Goal: Book appointment/travel/reservation

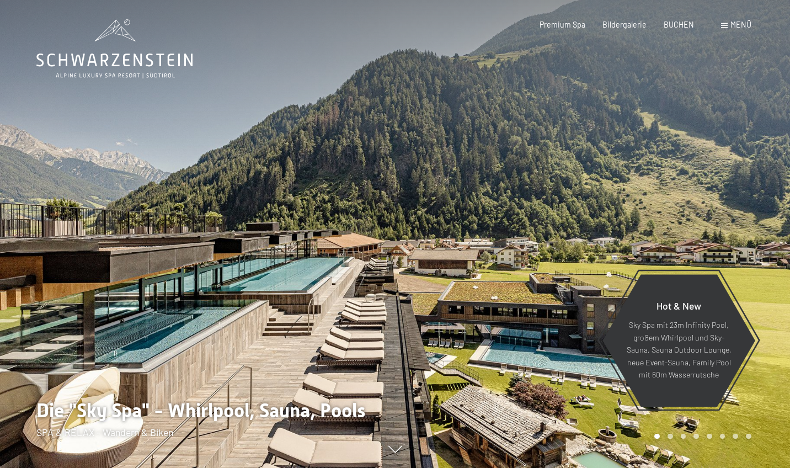
click at [730, 29] on div "Menü" at bounding box center [736, 24] width 30 height 11
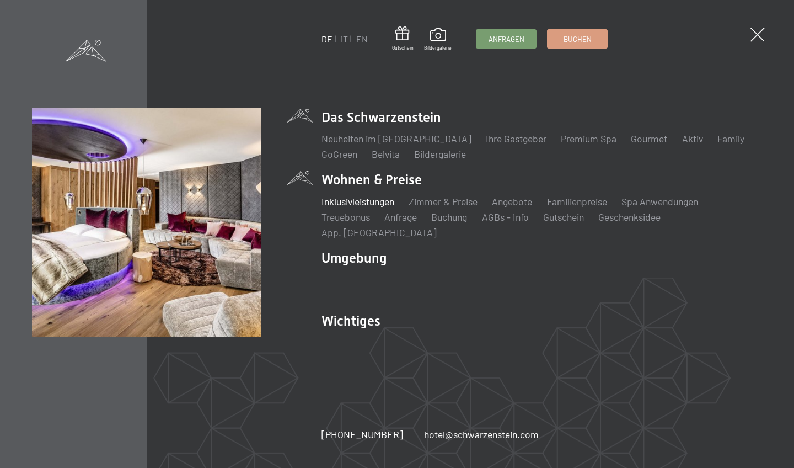
click at [372, 207] on link "Inklusivleistungen" at bounding box center [357, 201] width 73 height 12
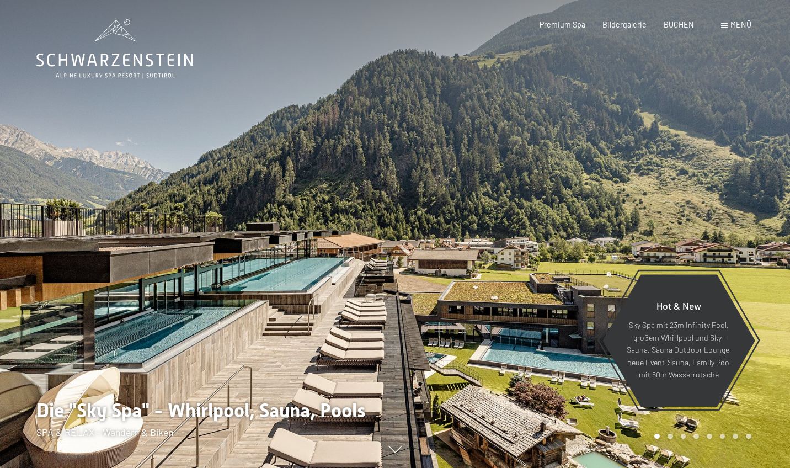
click at [730, 28] on div "Menü" at bounding box center [736, 24] width 30 height 11
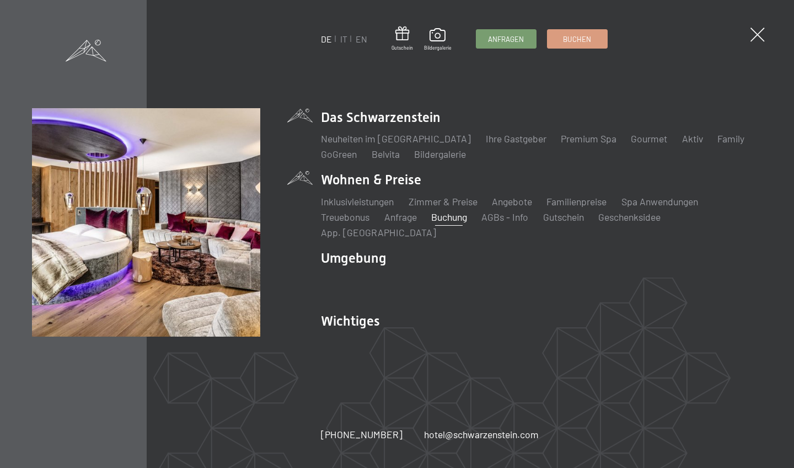
click at [449, 223] on link "Buchung" at bounding box center [449, 217] width 36 height 12
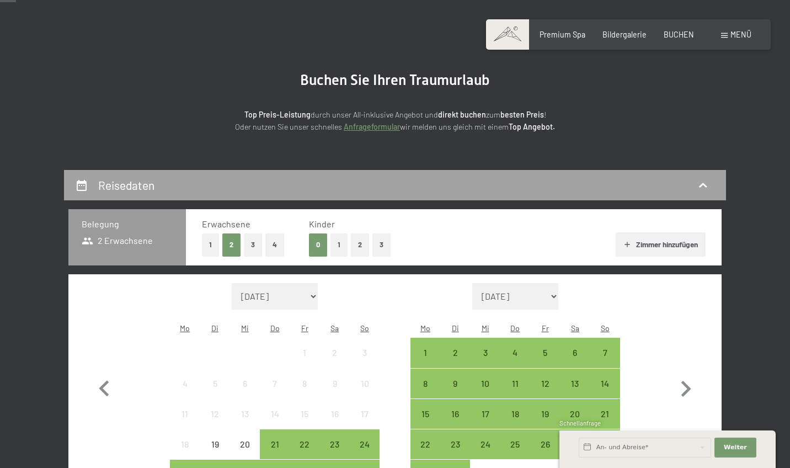
scroll to position [93, 0]
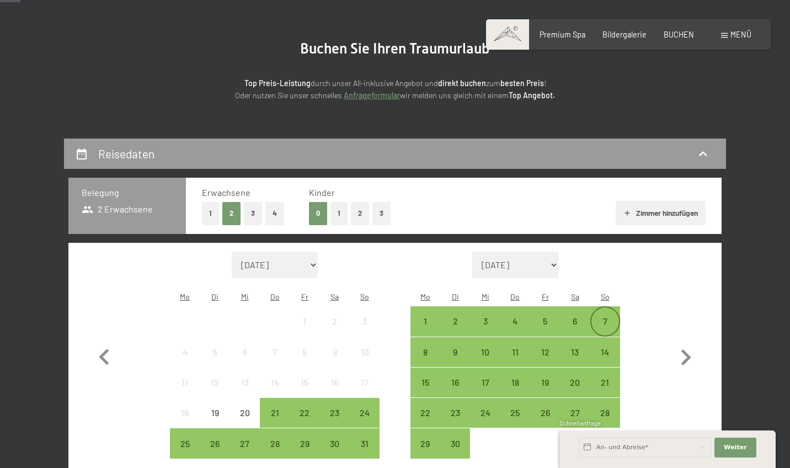
click at [606, 317] on div "7" at bounding box center [605, 331] width 28 height 28
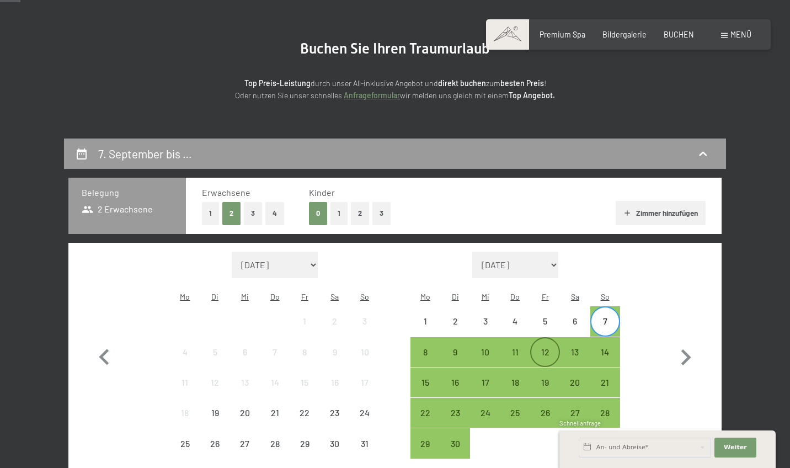
click at [550, 348] on div "12" at bounding box center [545, 362] width 28 height 28
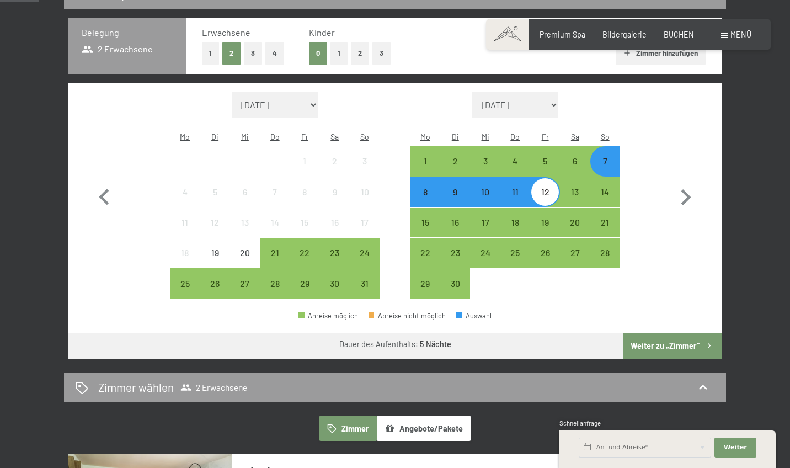
click at [685, 333] on button "Weiter zu „Zimmer“" at bounding box center [672, 346] width 99 height 26
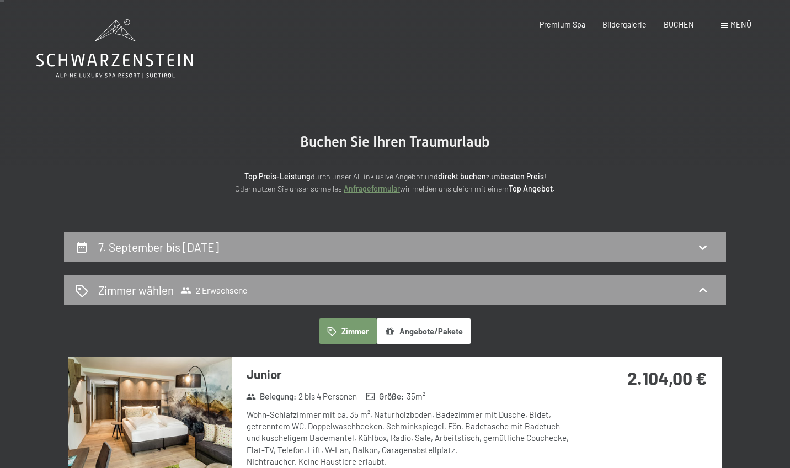
scroll to position [0, 0]
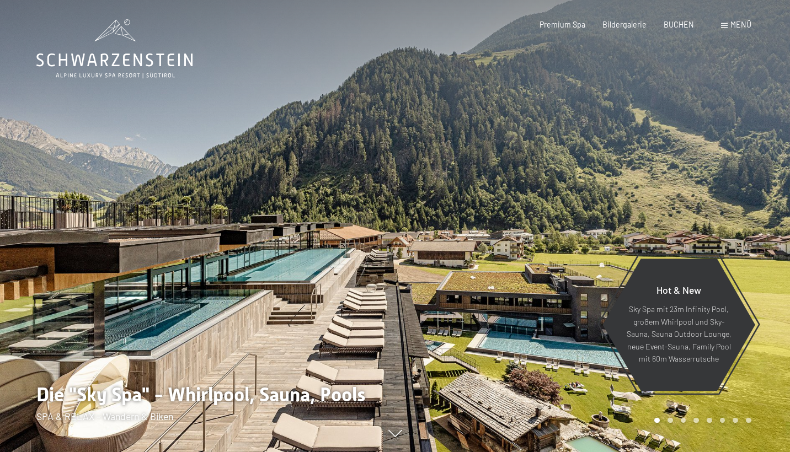
click at [734, 28] on span "Menü" at bounding box center [740, 24] width 21 height 9
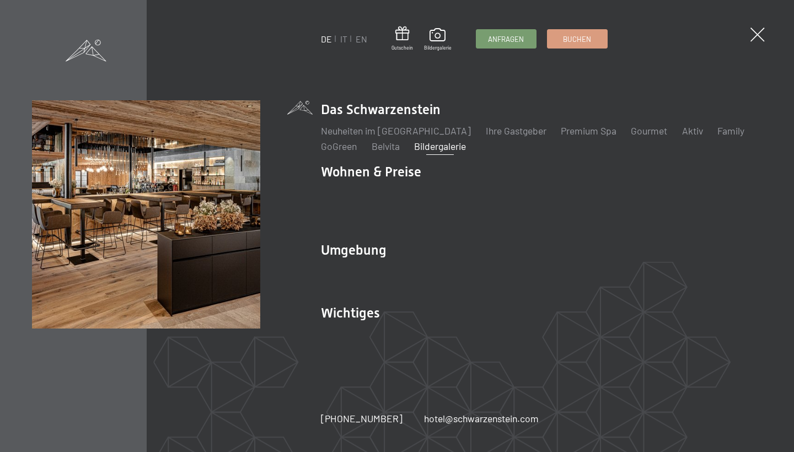
click at [440, 152] on link "Bildergalerie" at bounding box center [440, 146] width 52 height 12
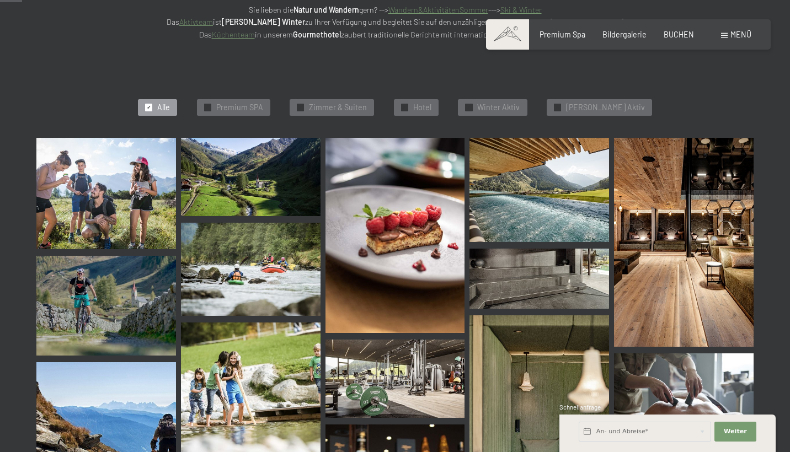
scroll to position [375, 0]
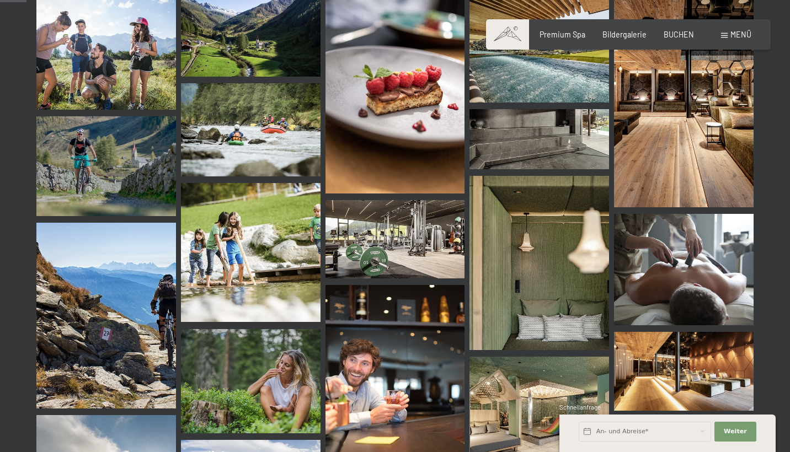
click at [121, 73] on img at bounding box center [106, 53] width 140 height 111
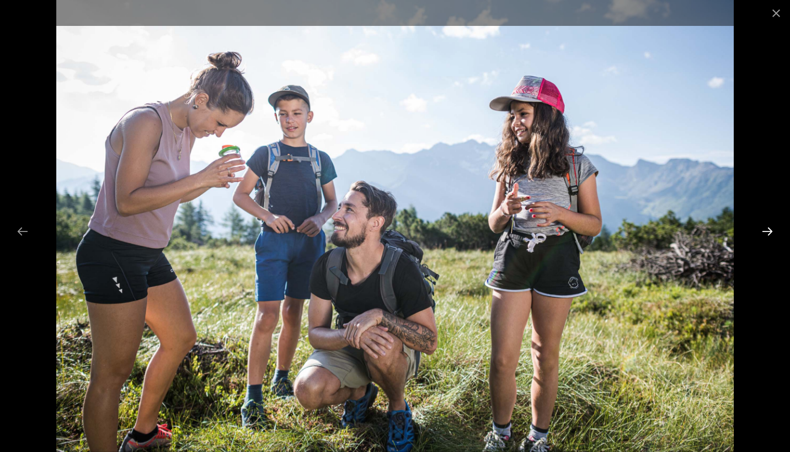
click at [768, 232] on button "Next slide" at bounding box center [767, 232] width 23 height 22
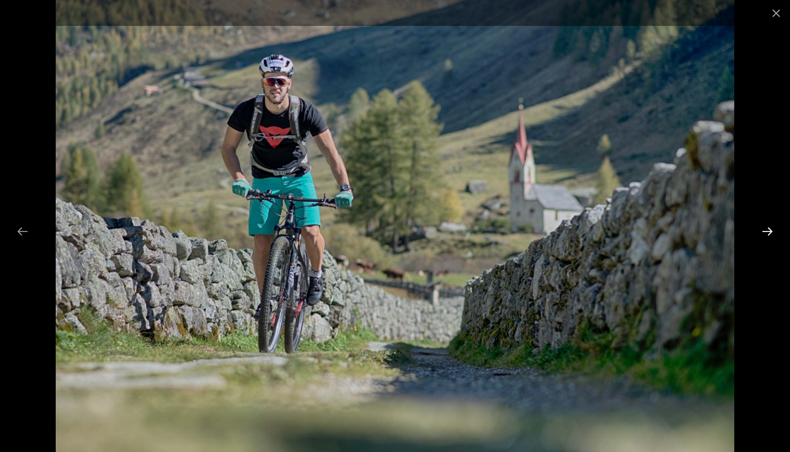
click at [768, 230] on button "Next slide" at bounding box center [767, 232] width 23 height 22
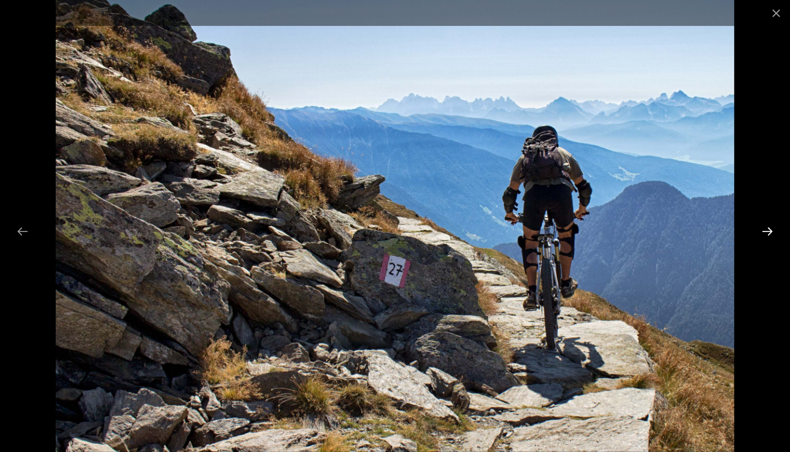
click at [768, 230] on button "Next slide" at bounding box center [767, 232] width 23 height 22
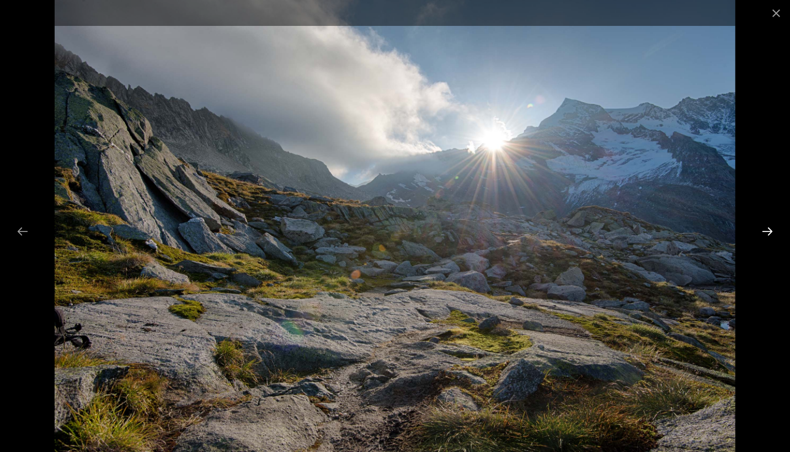
click at [768, 230] on button "Next slide" at bounding box center [767, 232] width 23 height 22
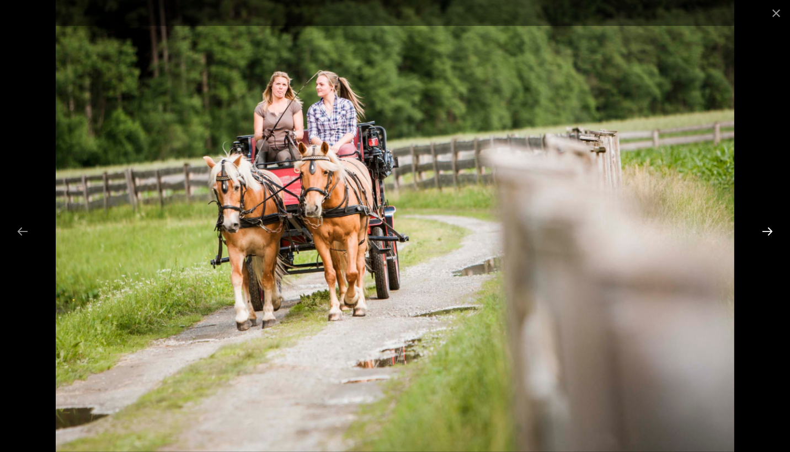
click at [768, 230] on button "Next slide" at bounding box center [767, 232] width 23 height 22
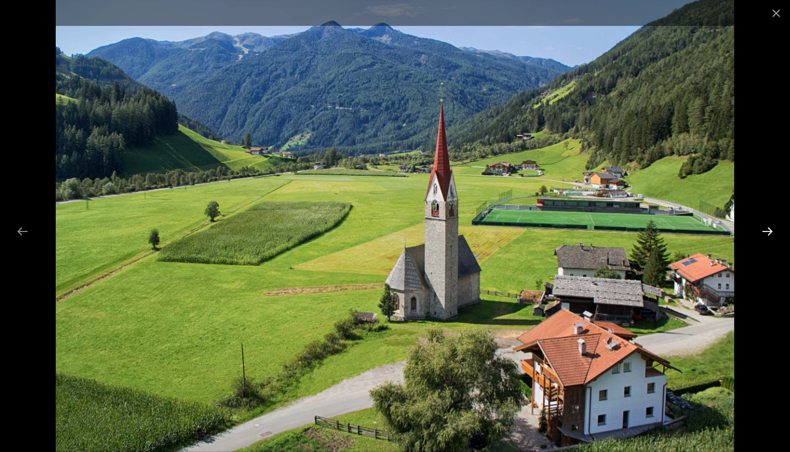
click at [768, 230] on button "Next slide" at bounding box center [767, 232] width 23 height 22
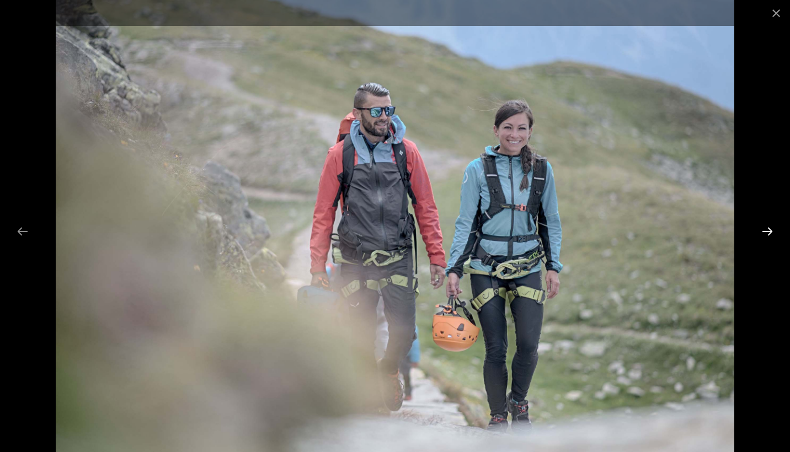
click at [768, 230] on button "Next slide" at bounding box center [767, 232] width 23 height 22
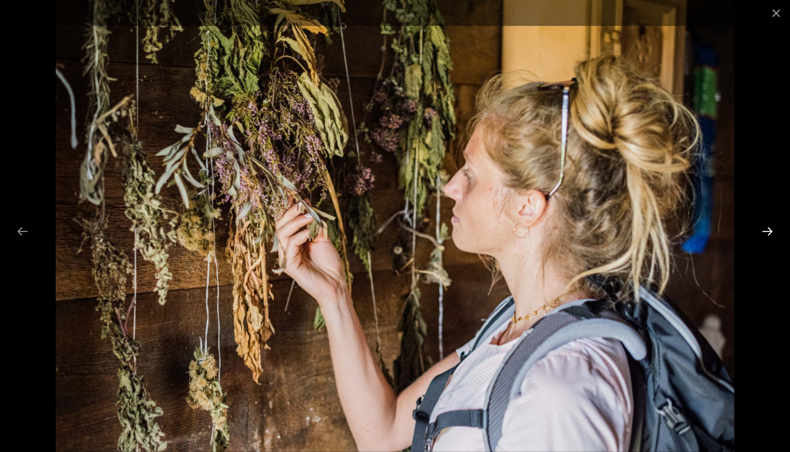
click at [768, 230] on button "Next slide" at bounding box center [767, 232] width 23 height 22
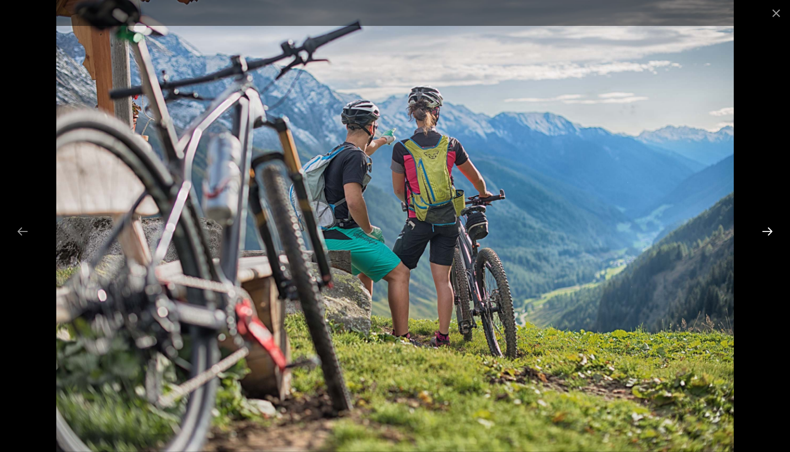
click at [768, 230] on button "Next slide" at bounding box center [767, 232] width 23 height 22
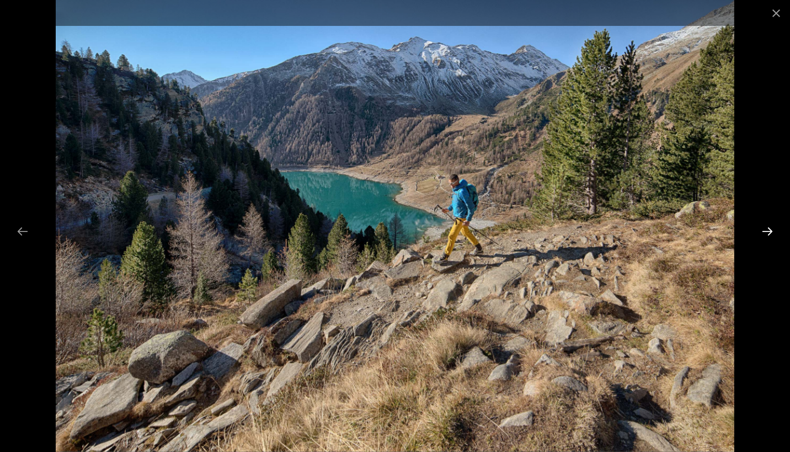
click at [768, 230] on button "Next slide" at bounding box center [767, 232] width 23 height 22
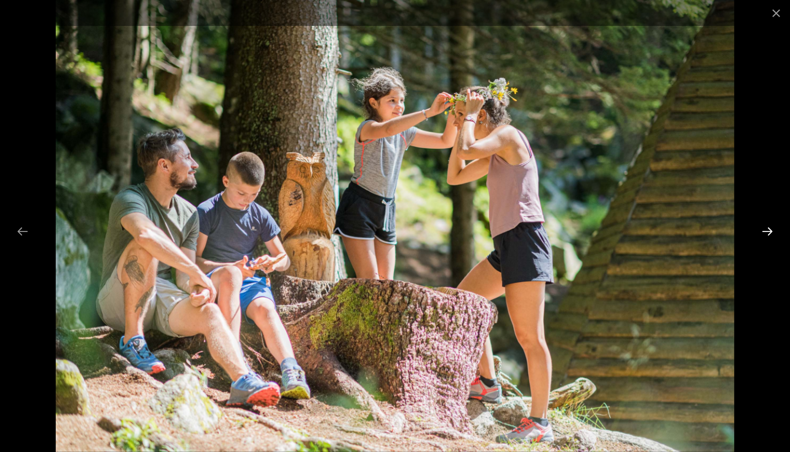
click at [768, 230] on button "Next slide" at bounding box center [767, 232] width 23 height 22
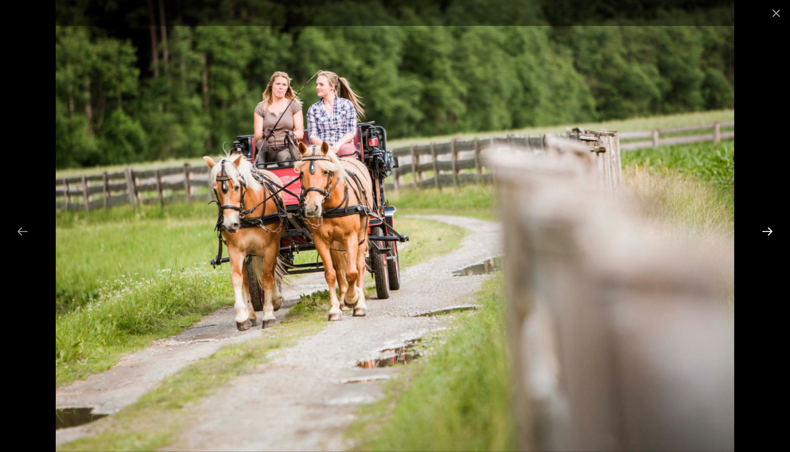
click at [768, 230] on button "Next slide" at bounding box center [767, 232] width 23 height 22
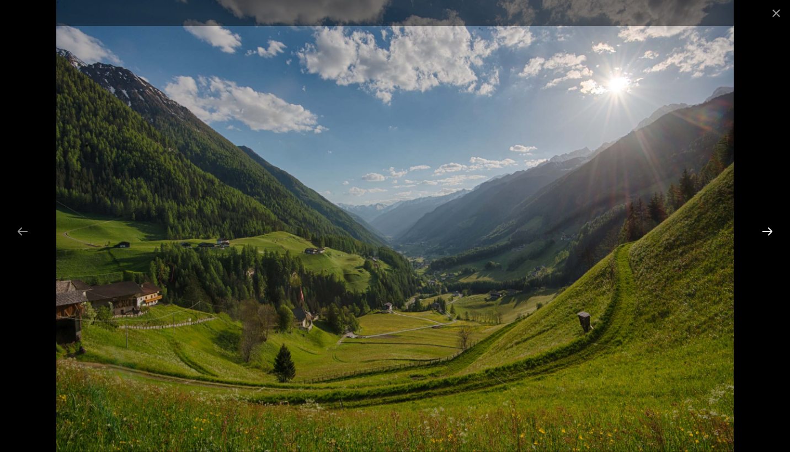
click at [768, 230] on button "Next slide" at bounding box center [767, 232] width 23 height 22
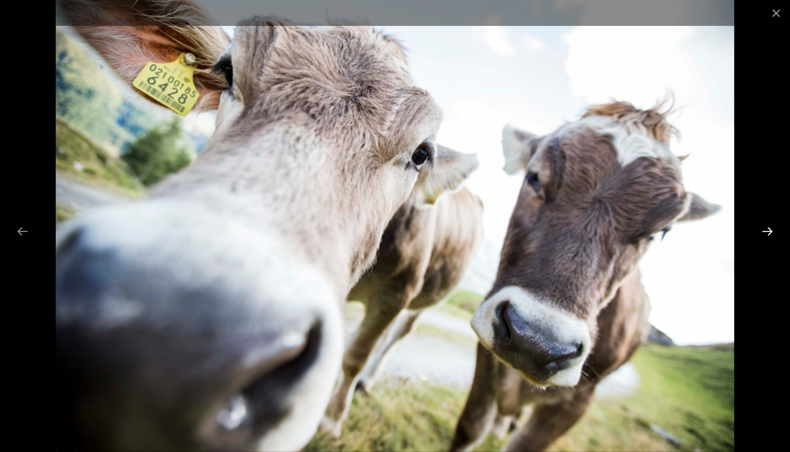
click at [768, 230] on button "Next slide" at bounding box center [767, 232] width 23 height 22
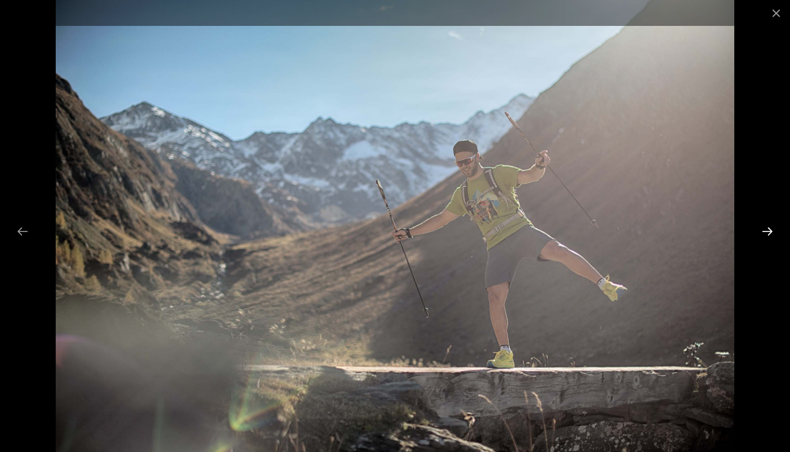
click at [768, 230] on button "Next slide" at bounding box center [767, 232] width 23 height 22
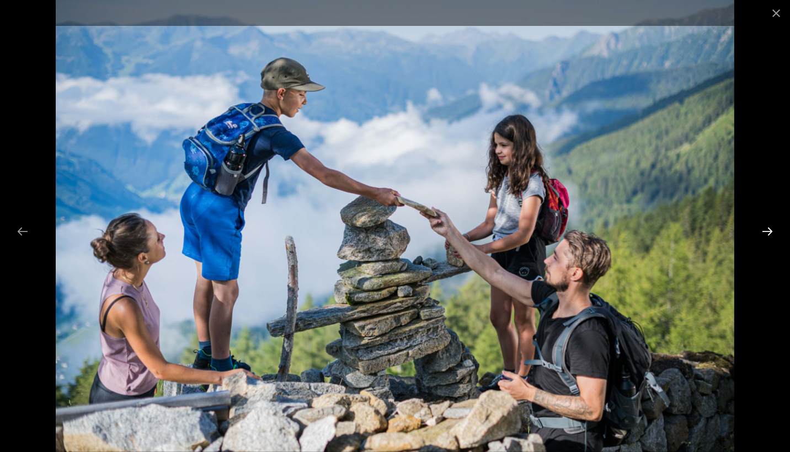
click at [768, 230] on button "Next slide" at bounding box center [767, 232] width 23 height 22
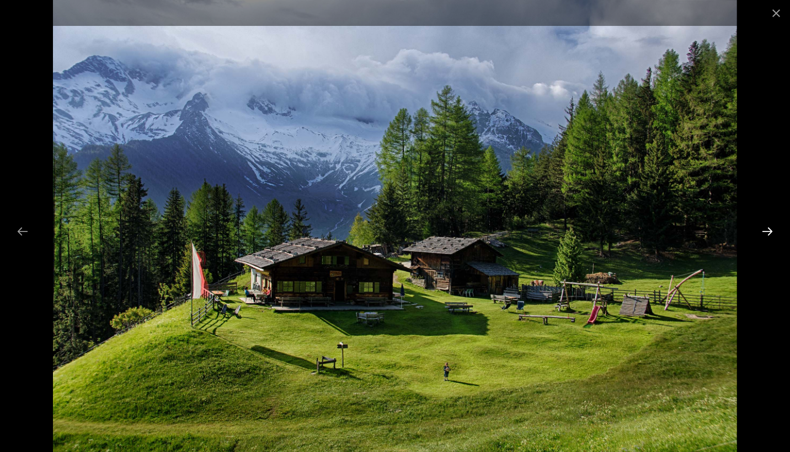
click at [768, 230] on button "Next slide" at bounding box center [767, 232] width 23 height 22
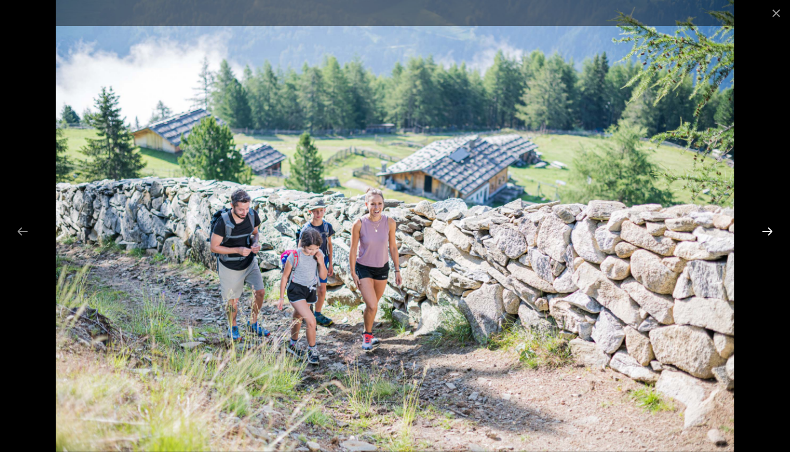
click at [768, 230] on button "Next slide" at bounding box center [767, 232] width 23 height 22
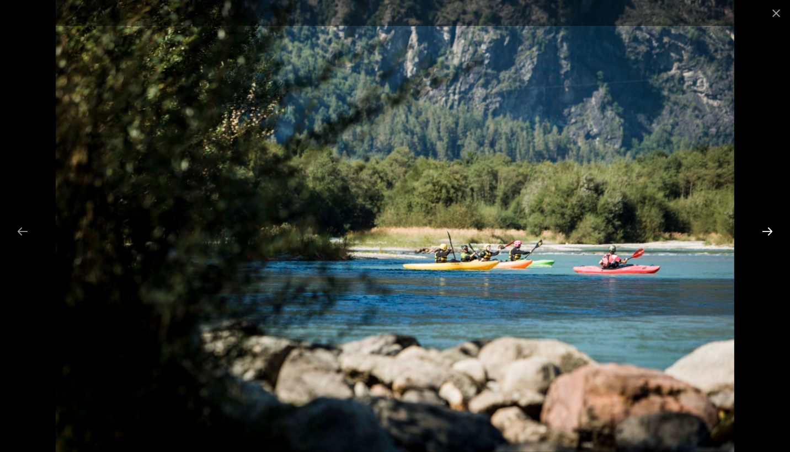
click at [768, 230] on button "Next slide" at bounding box center [767, 232] width 23 height 22
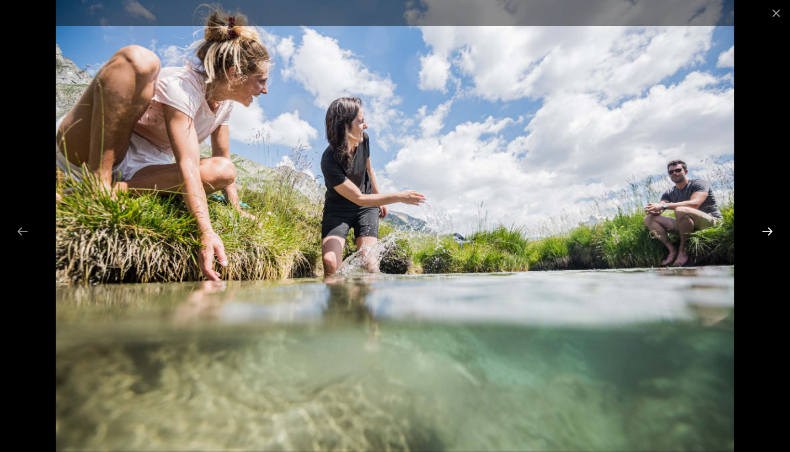
click at [768, 230] on button "Next slide" at bounding box center [767, 232] width 23 height 22
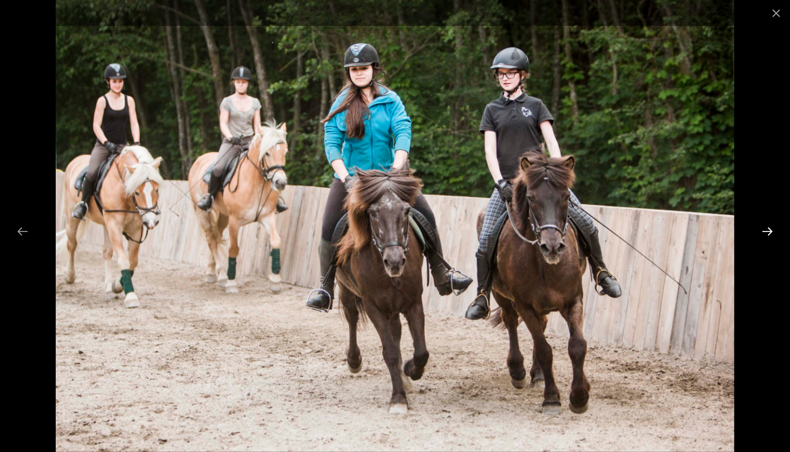
click at [768, 230] on button "Next slide" at bounding box center [767, 232] width 23 height 22
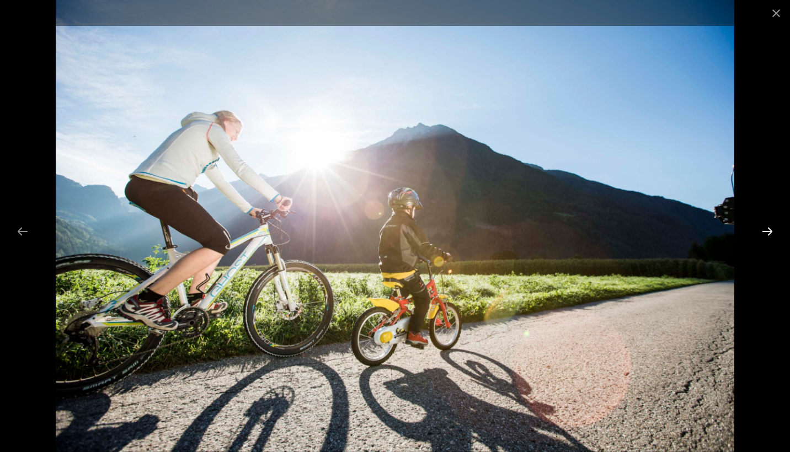
click at [768, 230] on button "Next slide" at bounding box center [767, 232] width 23 height 22
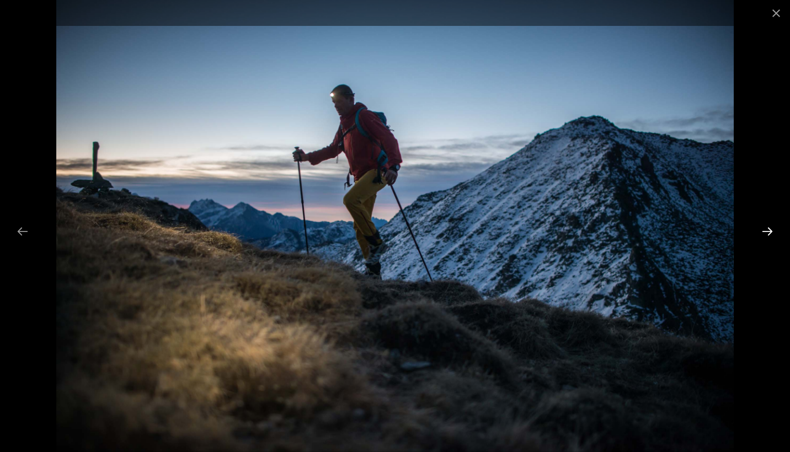
click at [768, 230] on button "Next slide" at bounding box center [767, 232] width 23 height 22
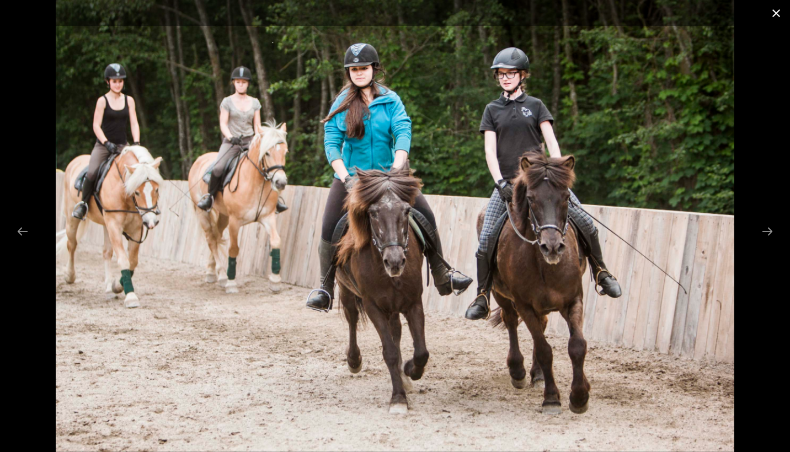
click at [775, 12] on button "Close gallery" at bounding box center [776, 13] width 28 height 26
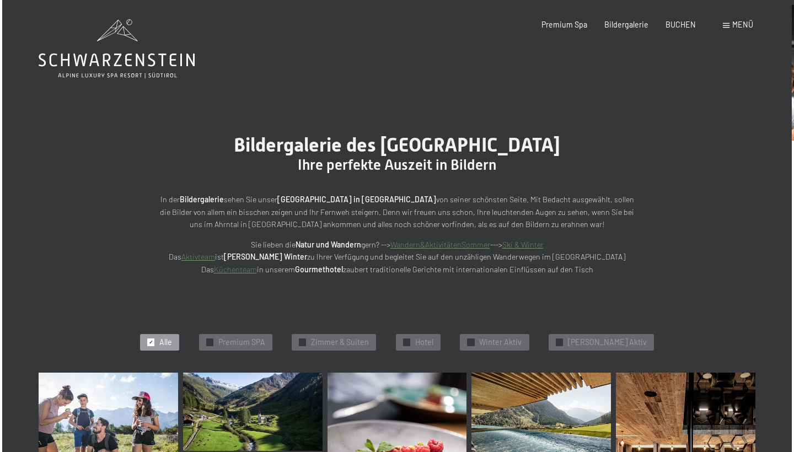
scroll to position [0, 0]
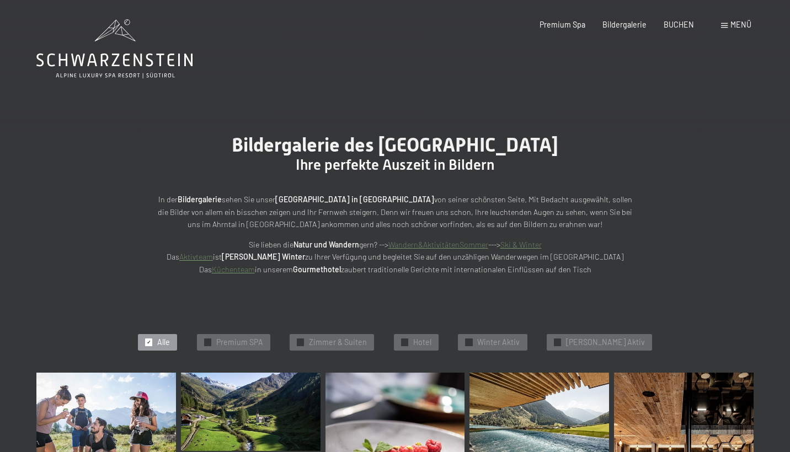
click at [741, 25] on span "Menü" at bounding box center [740, 24] width 21 height 9
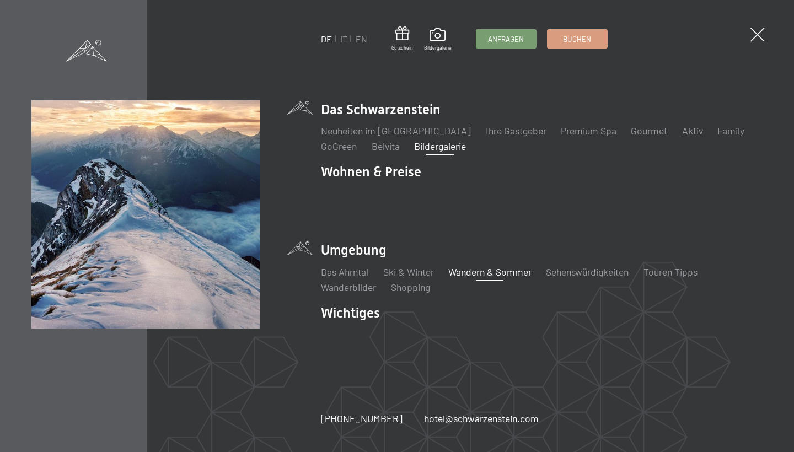
click at [514, 266] on link "Wandern & Sommer" at bounding box center [490, 272] width 83 height 12
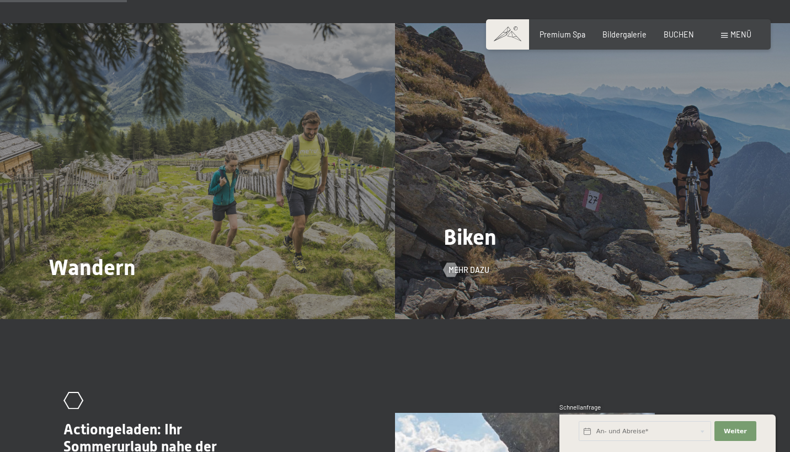
scroll to position [975, 0]
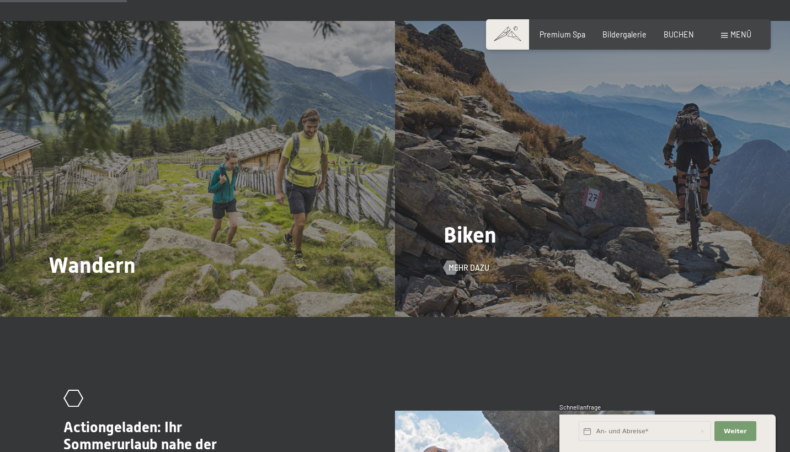
click at [509, 237] on div "Biken Mehr dazu" at bounding box center [592, 169] width 395 height 296
click at [470, 265] on span "Mehr dazu" at bounding box center [480, 268] width 41 height 11
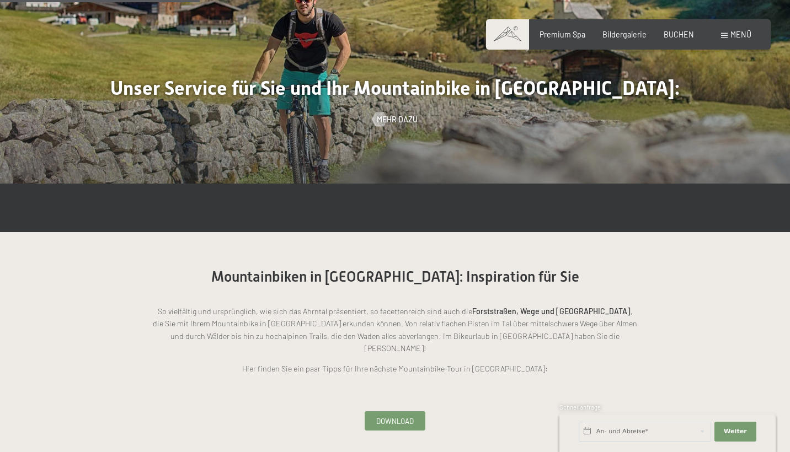
scroll to position [919, 0]
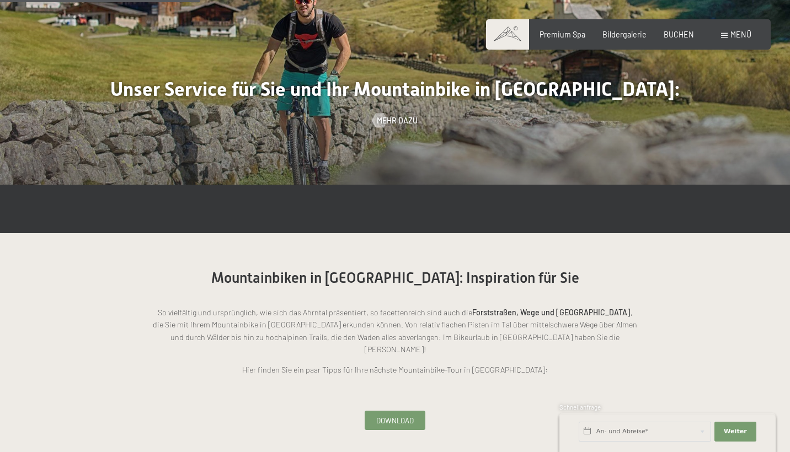
click at [409, 412] on link "Download" at bounding box center [395, 421] width 60 height 18
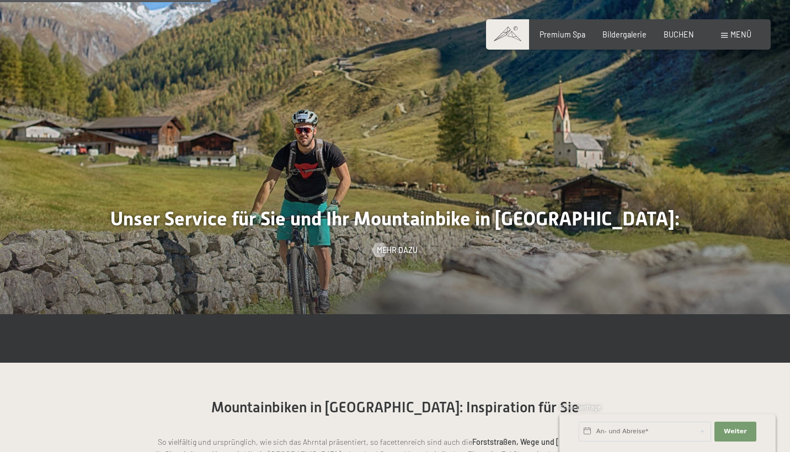
scroll to position [658, 0]
